Goal: Find specific page/section: Find specific page/section

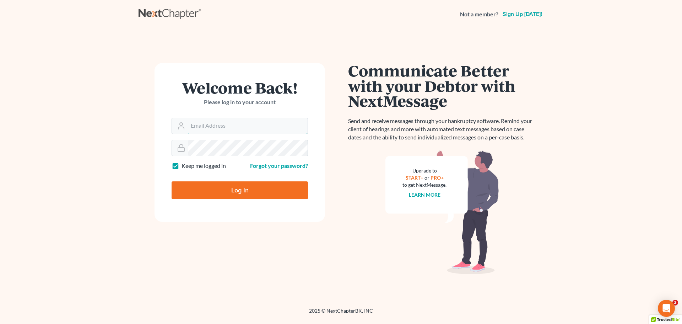
type input "[EMAIL_ADDRESS][DOMAIN_NAME]"
click at [233, 186] on input "Log In" at bounding box center [240, 190] width 136 height 18
type input "Thinking..."
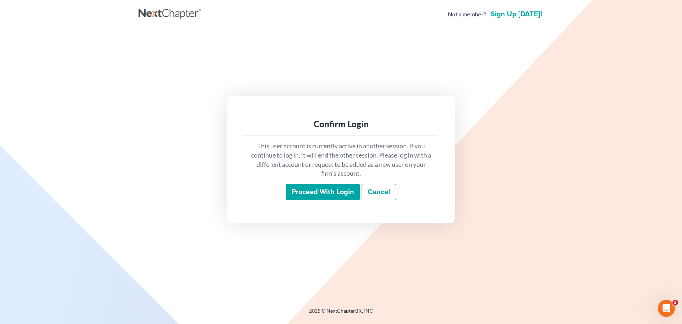
click at [317, 190] on input "Proceed with login" at bounding box center [323, 192] width 74 height 16
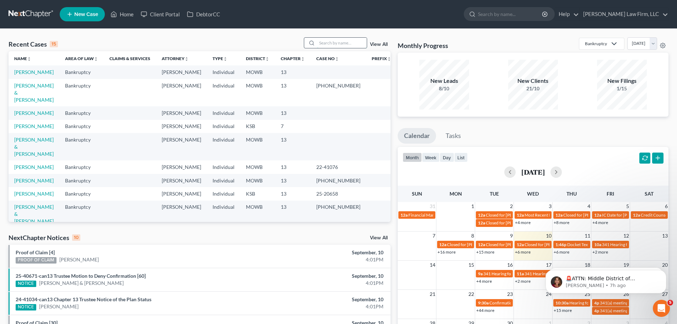
click at [323, 44] on input "search" at bounding box center [342, 43] width 50 height 10
type input "King"
